Goal: Manage account settings

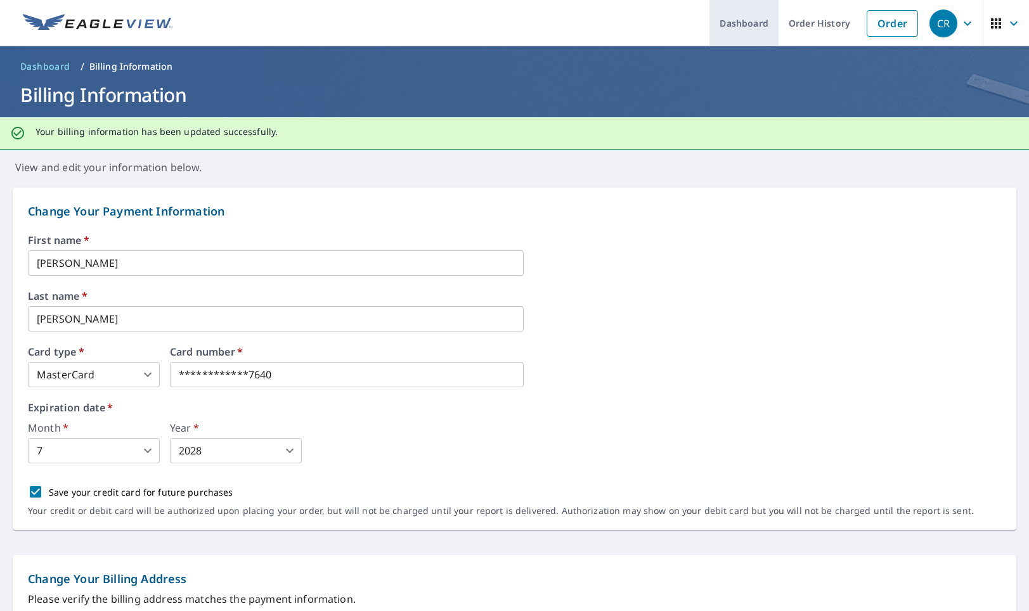
click at [757, 22] on link "Dashboard" at bounding box center [744, 23] width 69 height 46
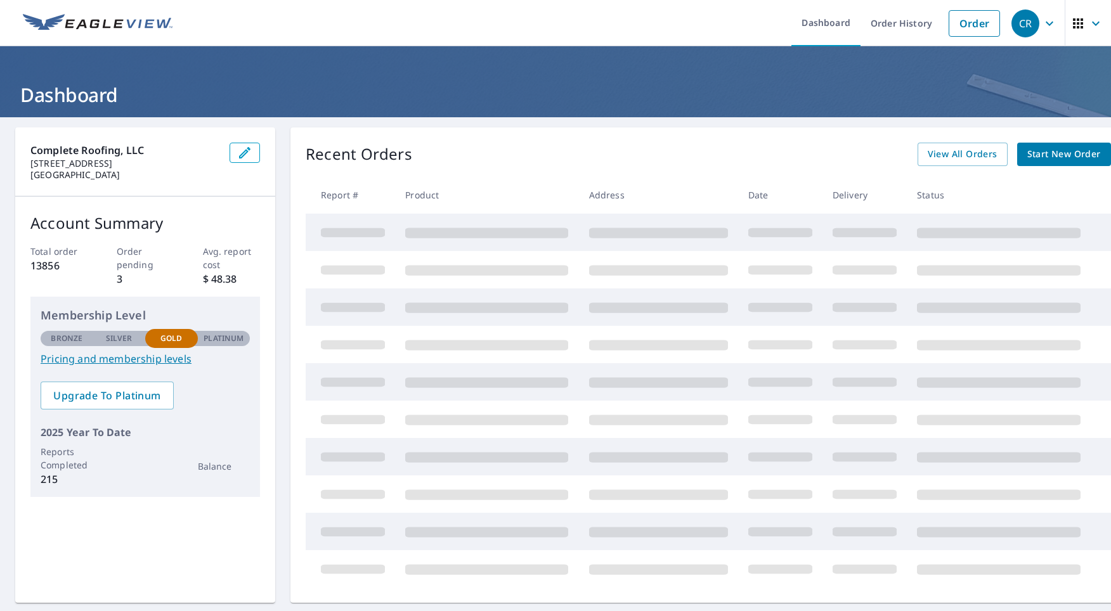
click at [447, 225] on td at bounding box center [486, 232] width 183 height 37
click at [115, 272] on div "Total order 13856 Order pending 3 Avg. report cost $ 48.38" at bounding box center [145, 266] width 230 height 42
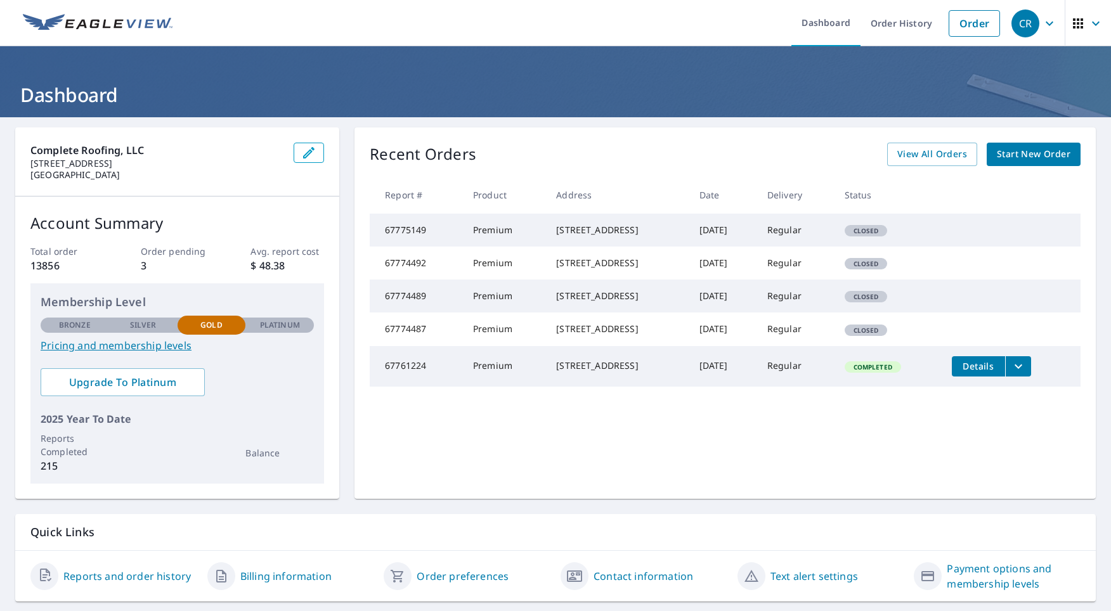
scroll to position [23, 0]
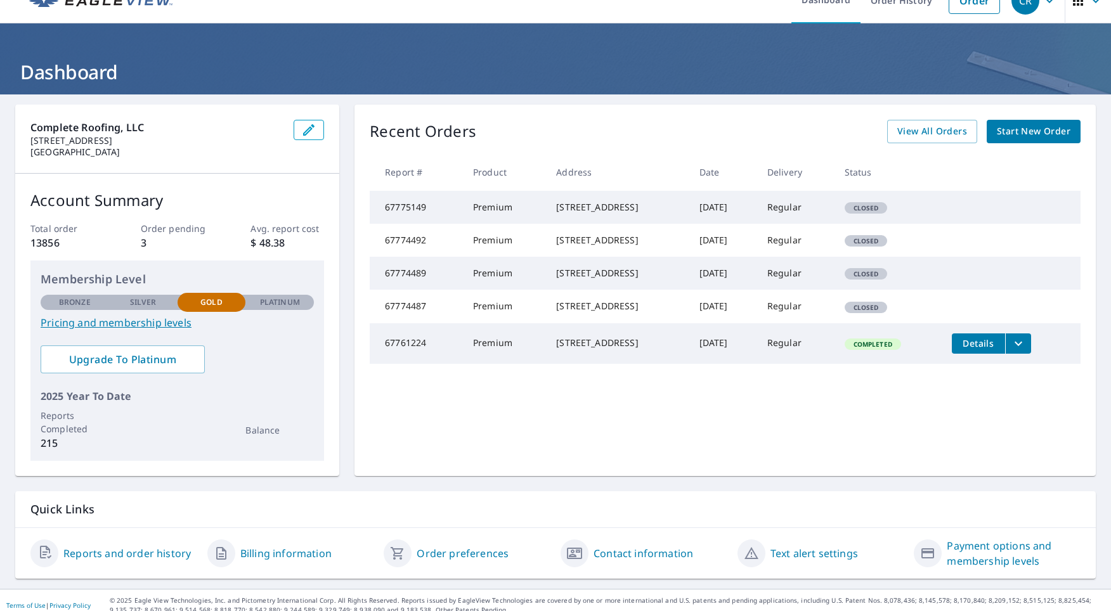
click at [963, 554] on link "Payment options and membership levels" at bounding box center [1014, 554] width 134 height 30
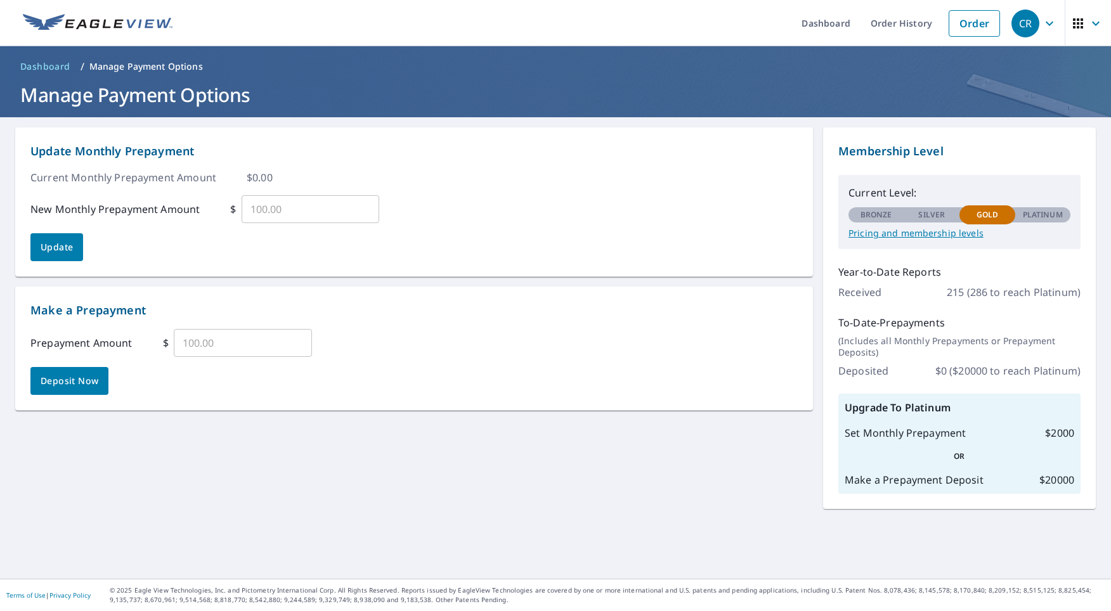
click at [1029, 21] on icon "button" at bounding box center [1049, 23] width 15 height 15
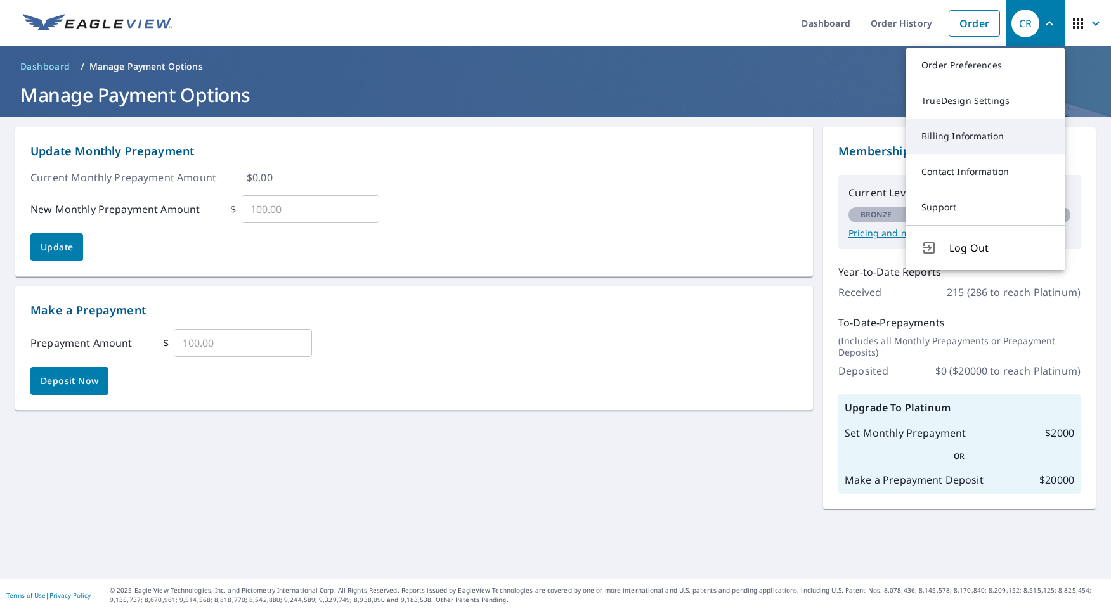
click at [974, 144] on link "Billing Information" at bounding box center [985, 137] width 159 height 36
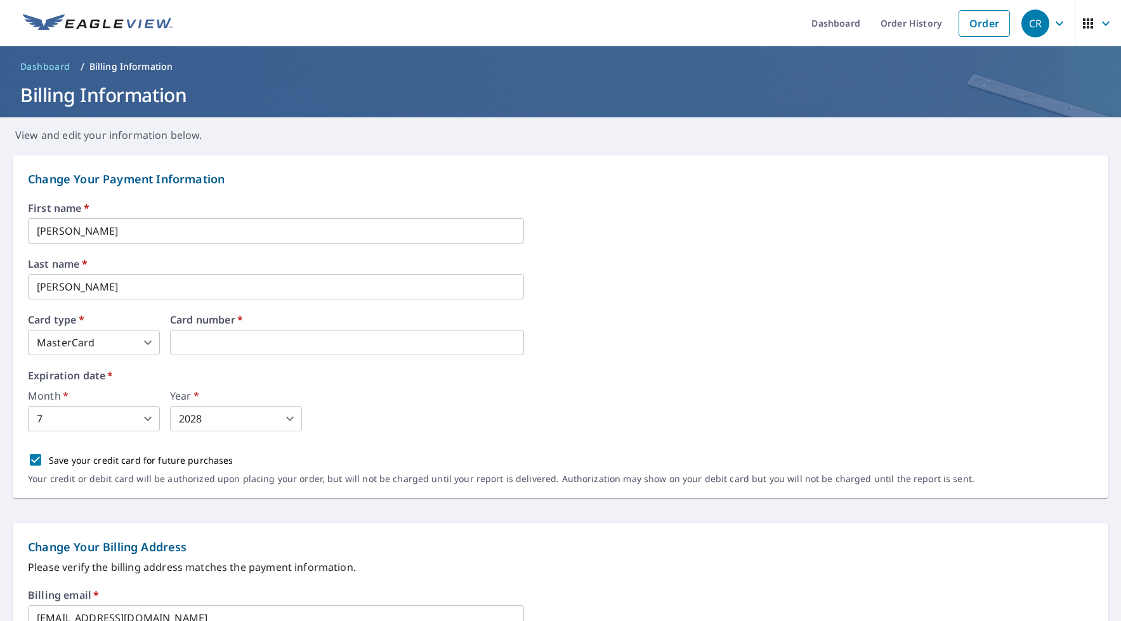
click at [99, 422] on body "CR CR Dashboard Order History Order CR Dashboard / Billing Information Billing …" at bounding box center [560, 318] width 1121 height 636
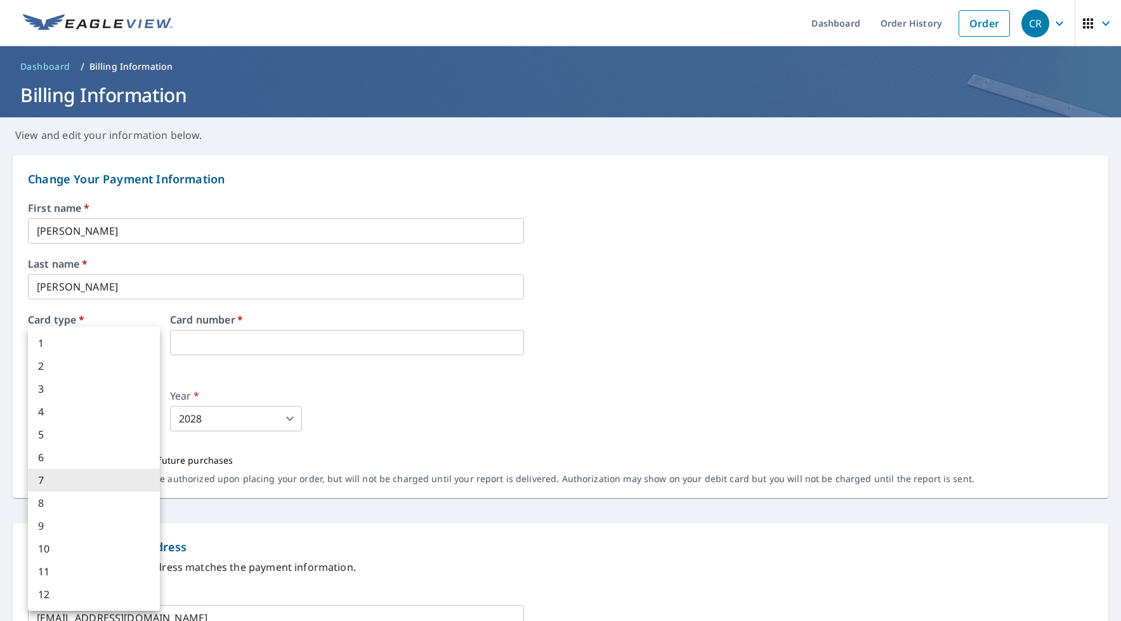
click at [70, 521] on li "9" at bounding box center [94, 525] width 132 height 23
type input "9"
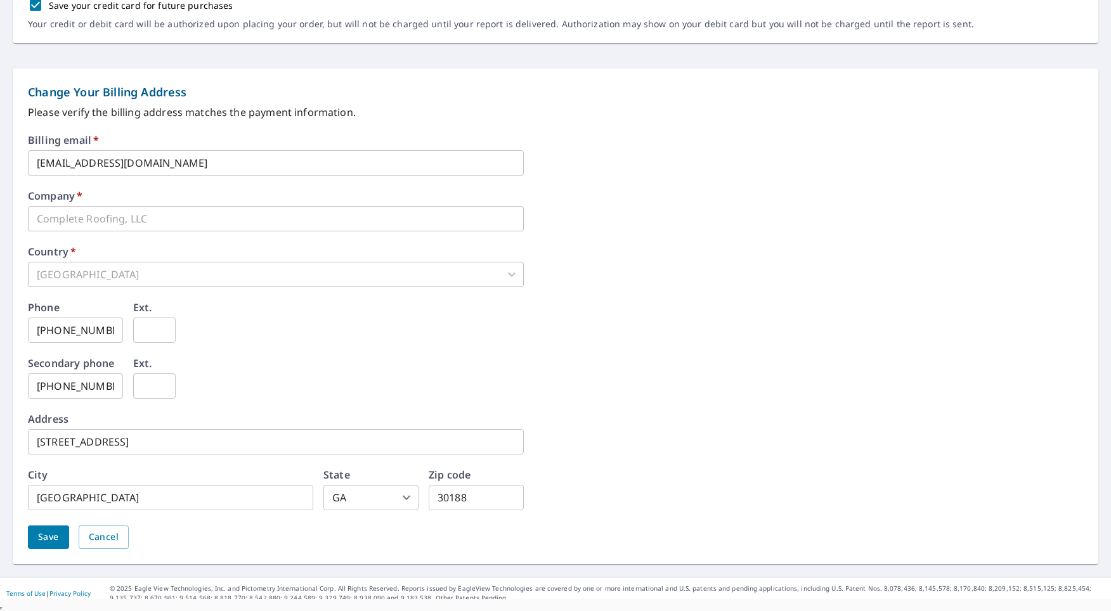
scroll to position [24, 0]
click at [51, 527] on span "Save" at bounding box center [48, 535] width 21 height 16
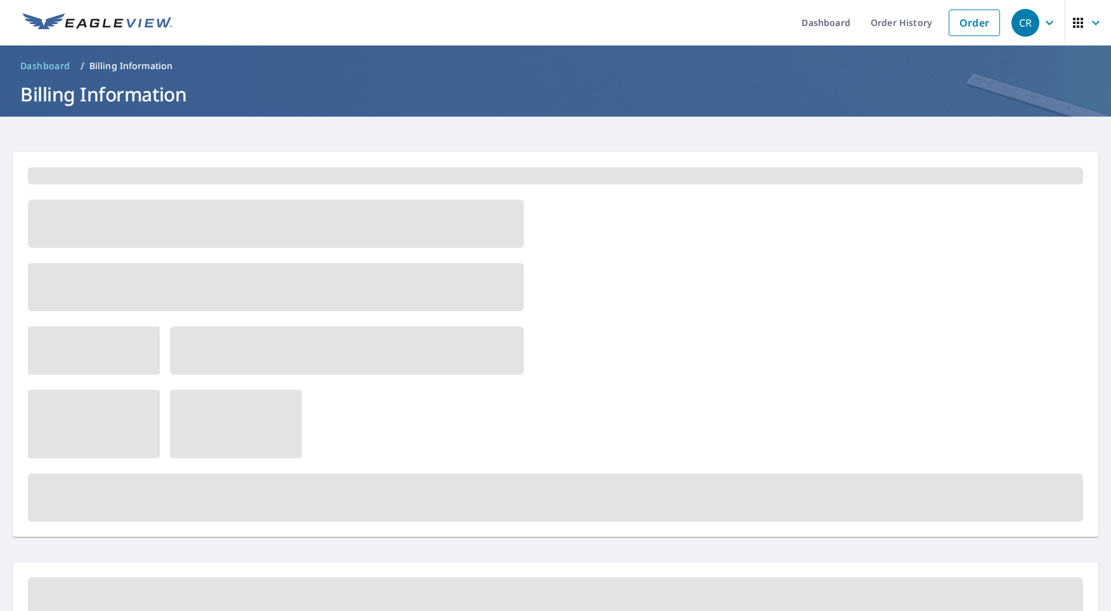
scroll to position [0, 0]
